Goal: Transaction & Acquisition: Download file/media

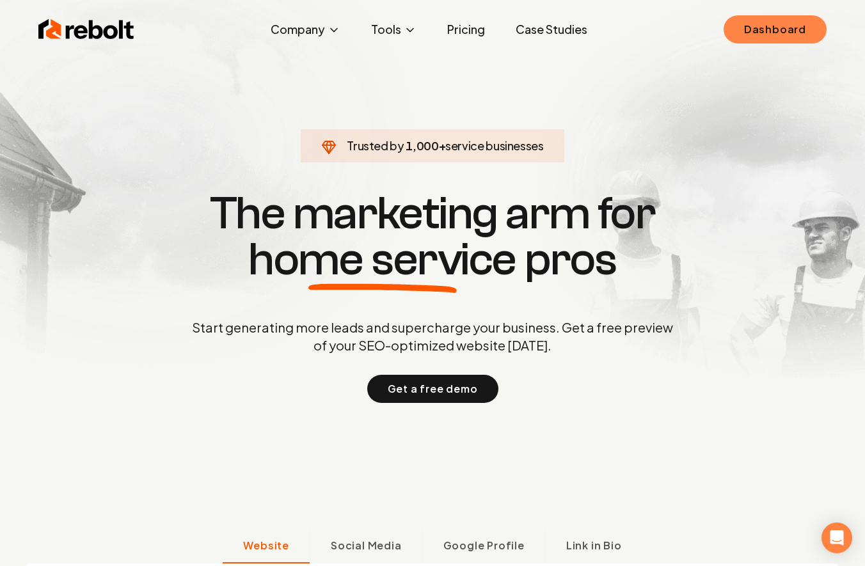
click at [758, 35] on link "Dashboard" at bounding box center [775, 29] width 103 height 28
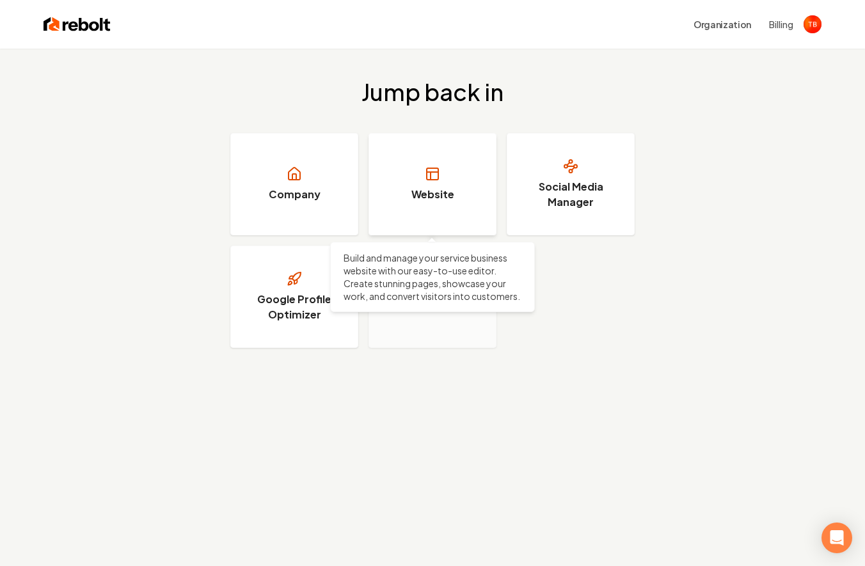
click at [426, 180] on icon at bounding box center [432, 173] width 15 height 15
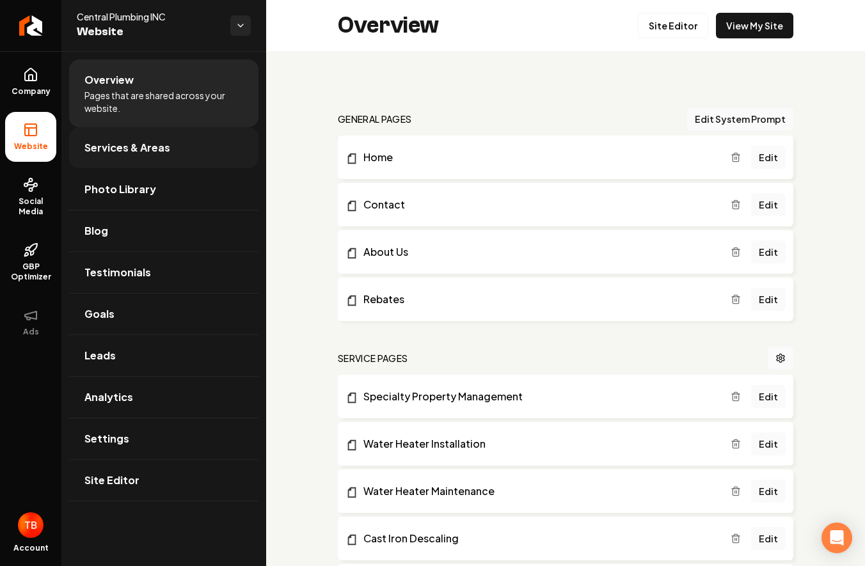
click at [147, 152] on span "Services & Areas" at bounding box center [127, 147] width 86 height 15
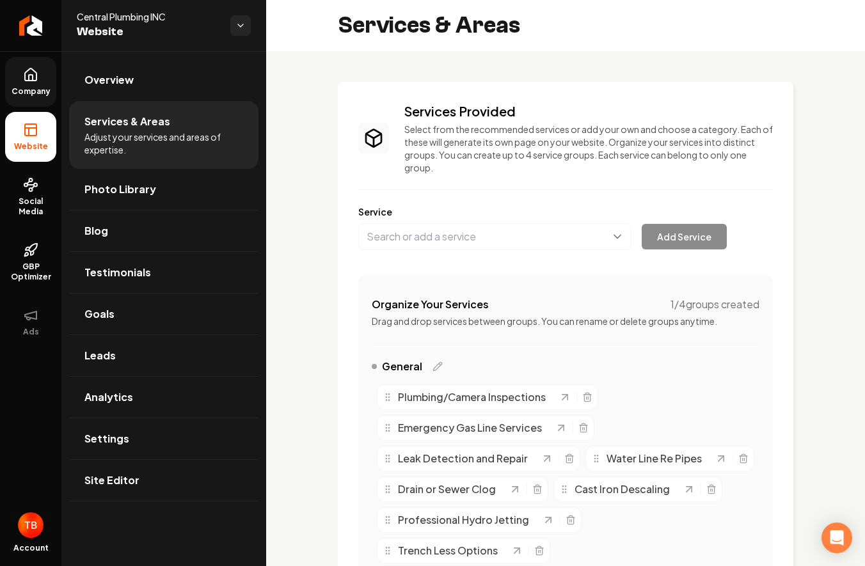
click at [36, 82] on icon at bounding box center [30, 74] width 15 height 15
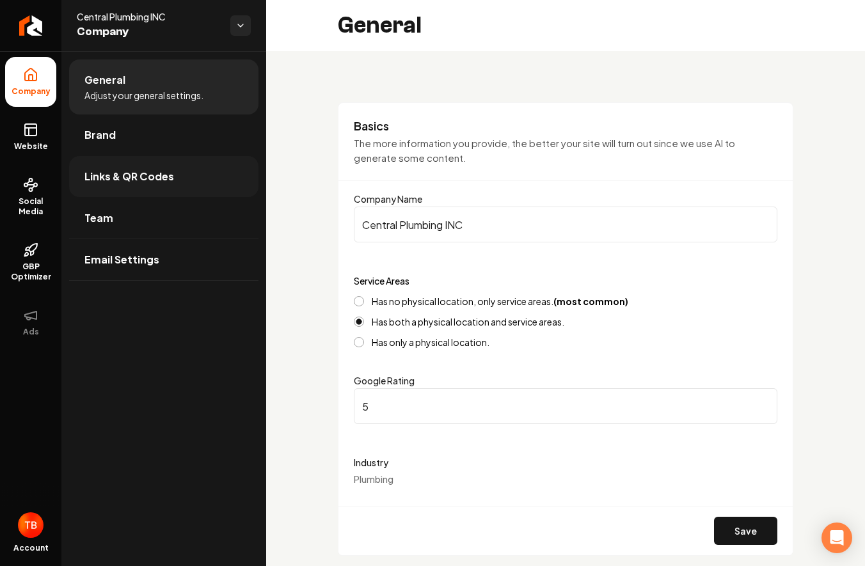
click at [166, 185] on link "Links & QR Codes" at bounding box center [163, 176] width 189 height 41
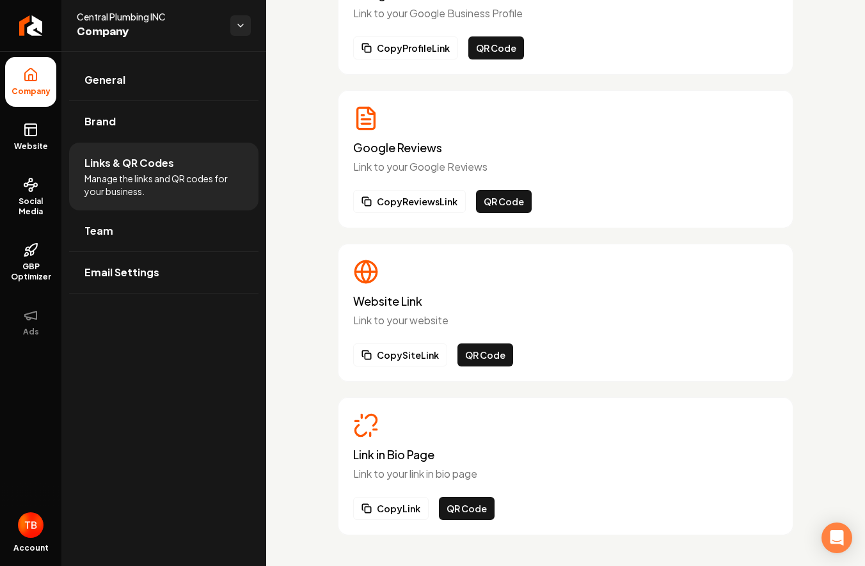
scroll to position [145, 0]
click at [452, 514] on button "QR Code" at bounding box center [467, 508] width 56 height 23
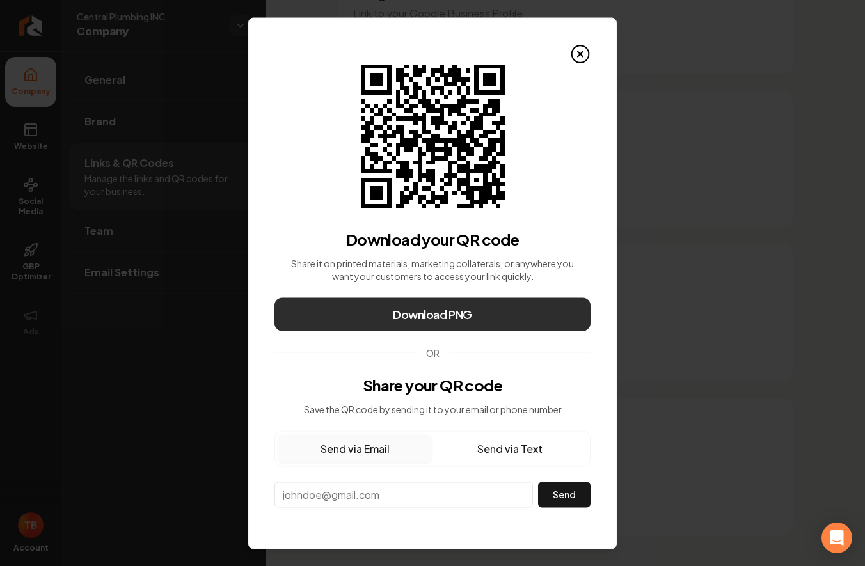
click at [438, 320] on span "Download PNG" at bounding box center [432, 314] width 79 height 18
